Goal: Communication & Community: Share content

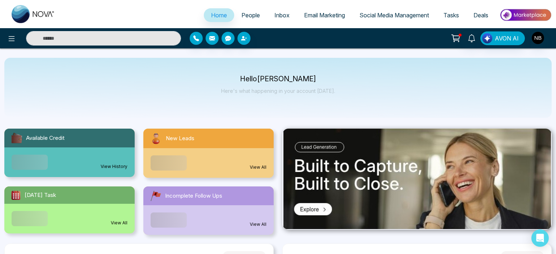
select select "*"
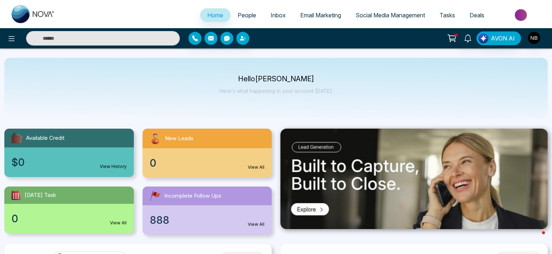
click at [385, 16] on span "Social Media Management" at bounding box center [390, 15] width 69 height 7
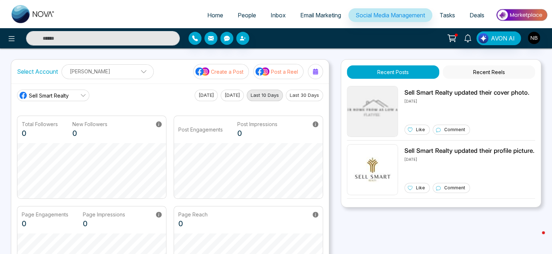
scroll to position [187, 0]
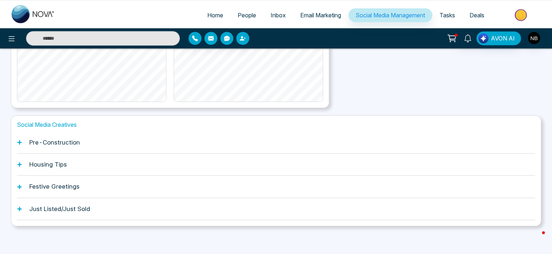
click at [51, 212] on div "Just Listed/Just Sold" at bounding box center [276, 209] width 518 height 22
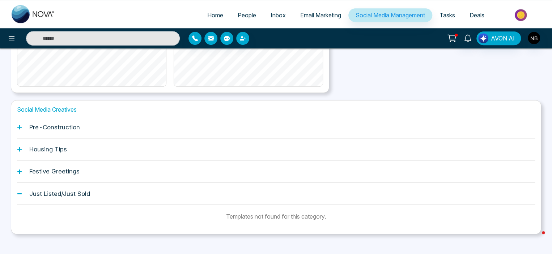
scroll to position [211, 0]
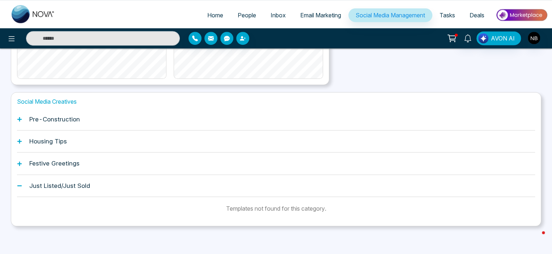
click at [22, 162] on div "Festive Greetings" at bounding box center [276, 164] width 518 height 22
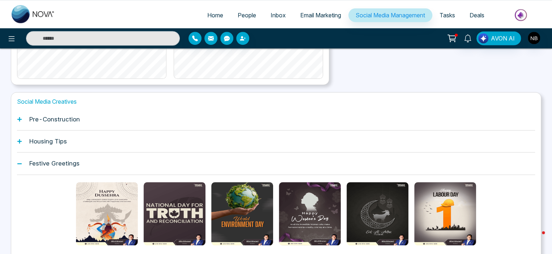
click at [22, 162] on div "Festive Greetings" at bounding box center [276, 164] width 518 height 22
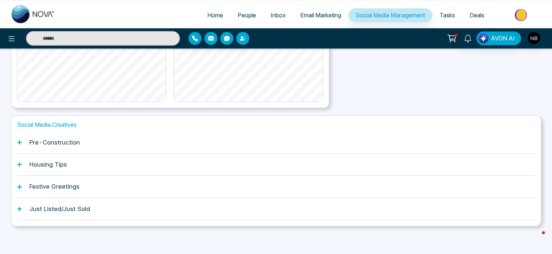
click at [22, 162] on div "Housing Tips" at bounding box center [276, 165] width 518 height 22
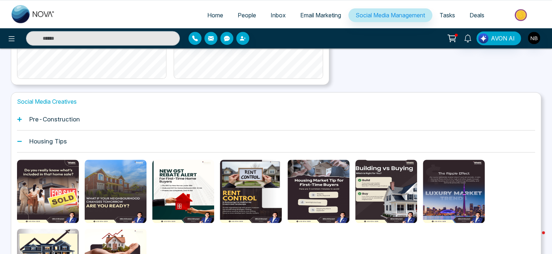
click at [23, 143] on div "Housing Tips" at bounding box center [276, 142] width 518 height 22
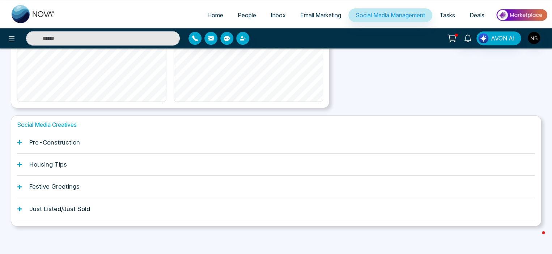
click at [23, 143] on div "Pre-Construction" at bounding box center [276, 143] width 518 height 22
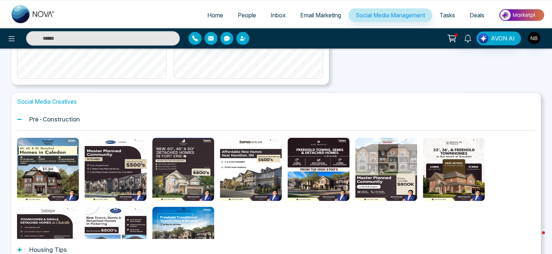
click at [20, 117] on icon at bounding box center [19, 119] width 5 height 5
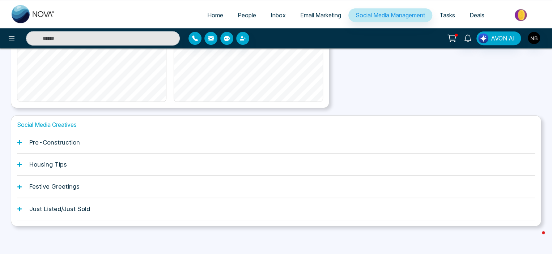
click at [24, 163] on div "Housing Tips" at bounding box center [276, 165] width 518 height 22
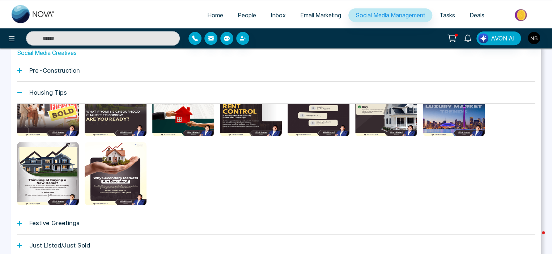
scroll to position [38, 0]
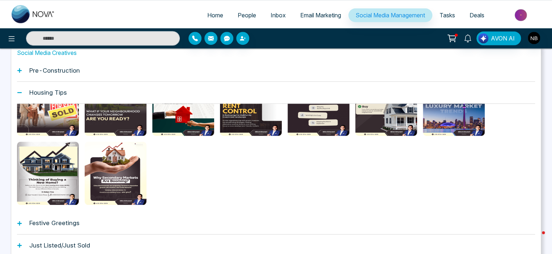
click at [55, 245] on h1 "Just Listed/Just Sold" at bounding box center [59, 245] width 61 height 7
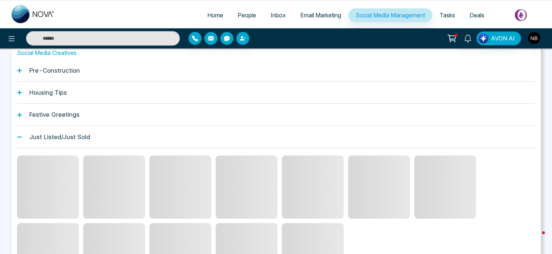
scroll to position [211, 0]
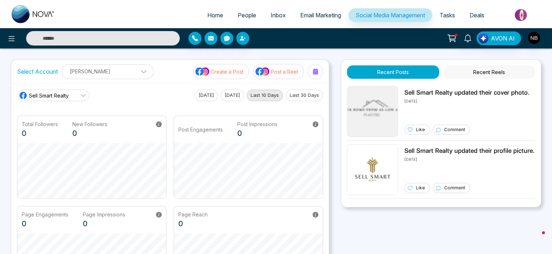
click at [273, 76] on button "Post a Reel" at bounding box center [278, 71] width 50 height 15
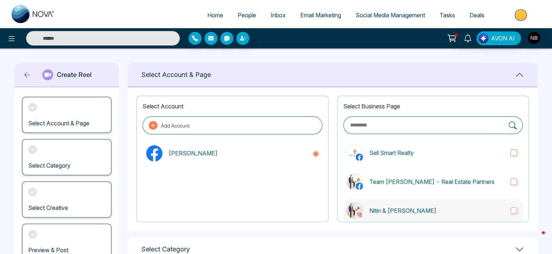
click at [360, 204] on div at bounding box center [354, 210] width 17 height 17
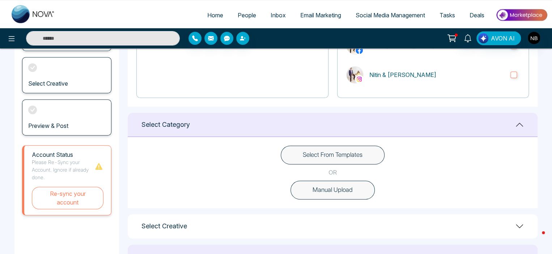
scroll to position [124, 0]
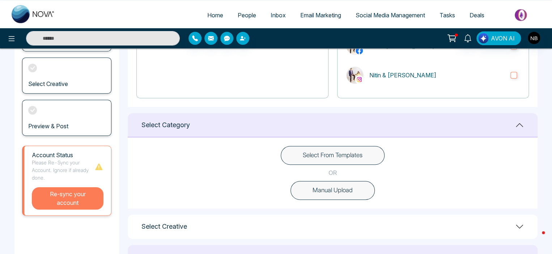
click at [50, 200] on button "Re-sync your account" at bounding box center [68, 198] width 72 height 22
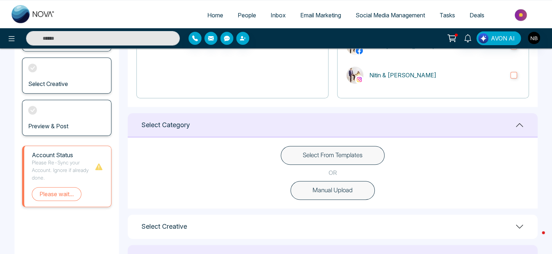
click at [349, 156] on button "Select From Templates" at bounding box center [333, 155] width 104 height 19
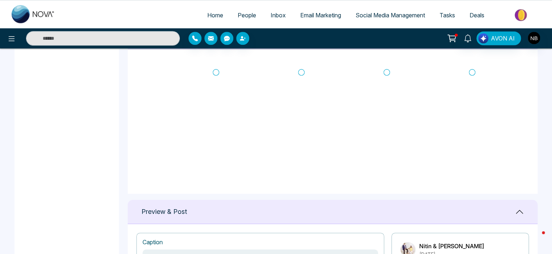
scroll to position [315, 0]
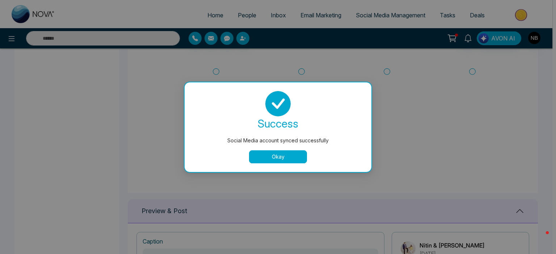
click at [281, 160] on button "Okay" at bounding box center [278, 156] width 58 height 13
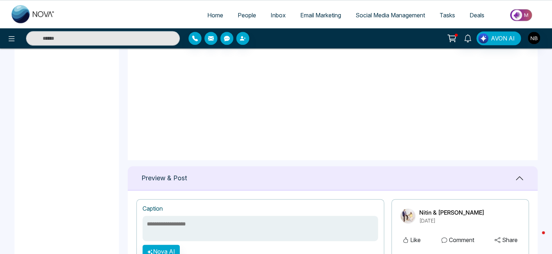
scroll to position [344, 0]
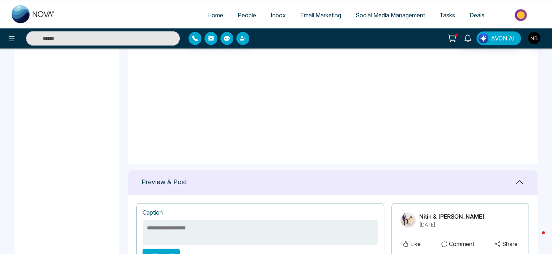
click at [383, 17] on span "Social Media Management" at bounding box center [390, 15] width 69 height 7
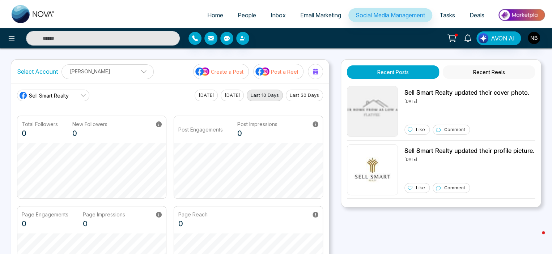
scroll to position [187, 0]
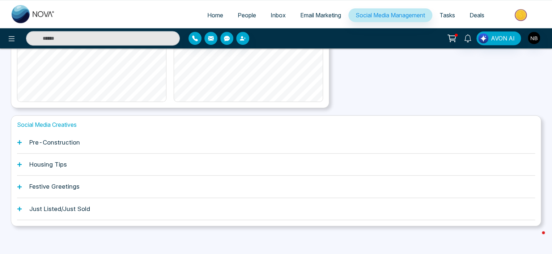
click at [16, 208] on div "Social Media Creatives Pre-Construction Housing Tips Festive Greetings Just Lis…" at bounding box center [276, 170] width 530 height 111
click at [17, 208] on icon at bounding box center [19, 209] width 4 height 4
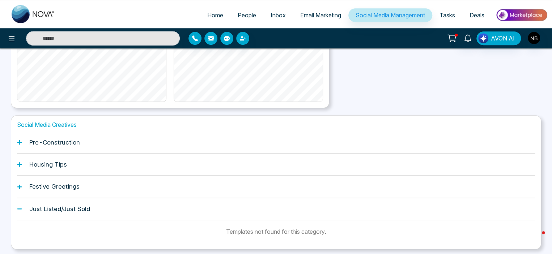
drag, startPoint x: 167, startPoint y: 190, endPoint x: 68, endPoint y: 187, distance: 99.5
click at [68, 187] on h1 "Festive Greetings" at bounding box center [54, 186] width 50 height 7
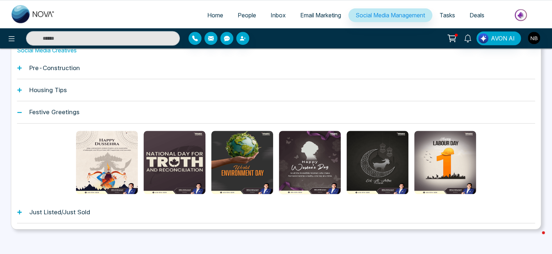
scroll to position [265, 0]
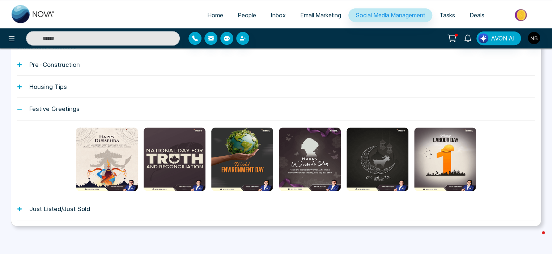
click at [56, 89] on h1 "Housing Tips" at bounding box center [48, 86] width 38 height 7
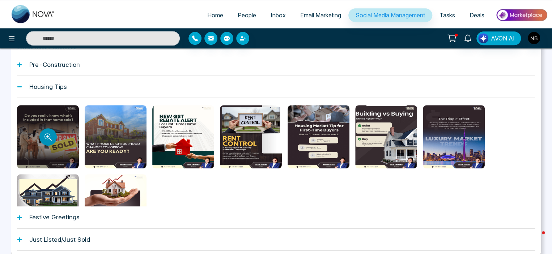
click at [48, 137] on icon "Preview template" at bounding box center [47, 136] width 7 height 7
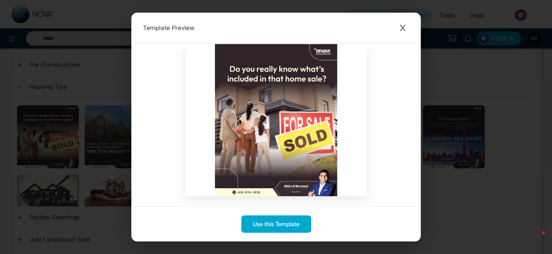
scroll to position [6, 0]
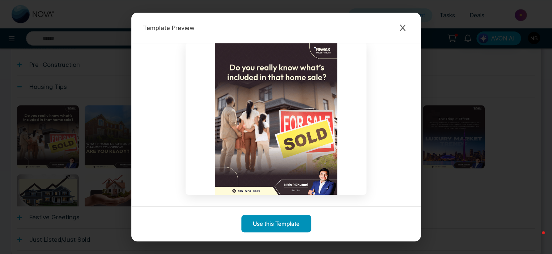
click at [274, 222] on button "Use this Template" at bounding box center [276, 223] width 70 height 17
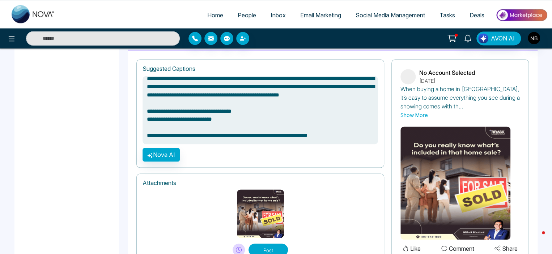
scroll to position [486, 0]
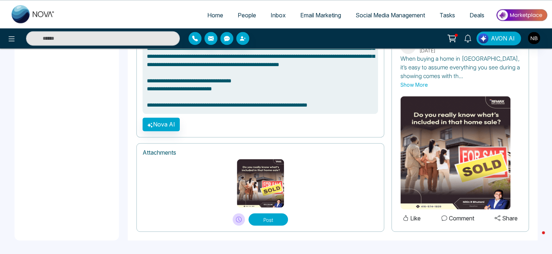
type textarea "**********"
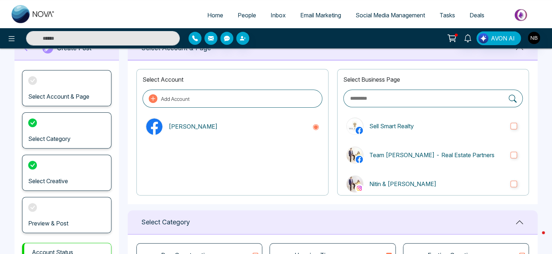
scroll to position [0, 0]
